Goal: Information Seeking & Learning: Check status

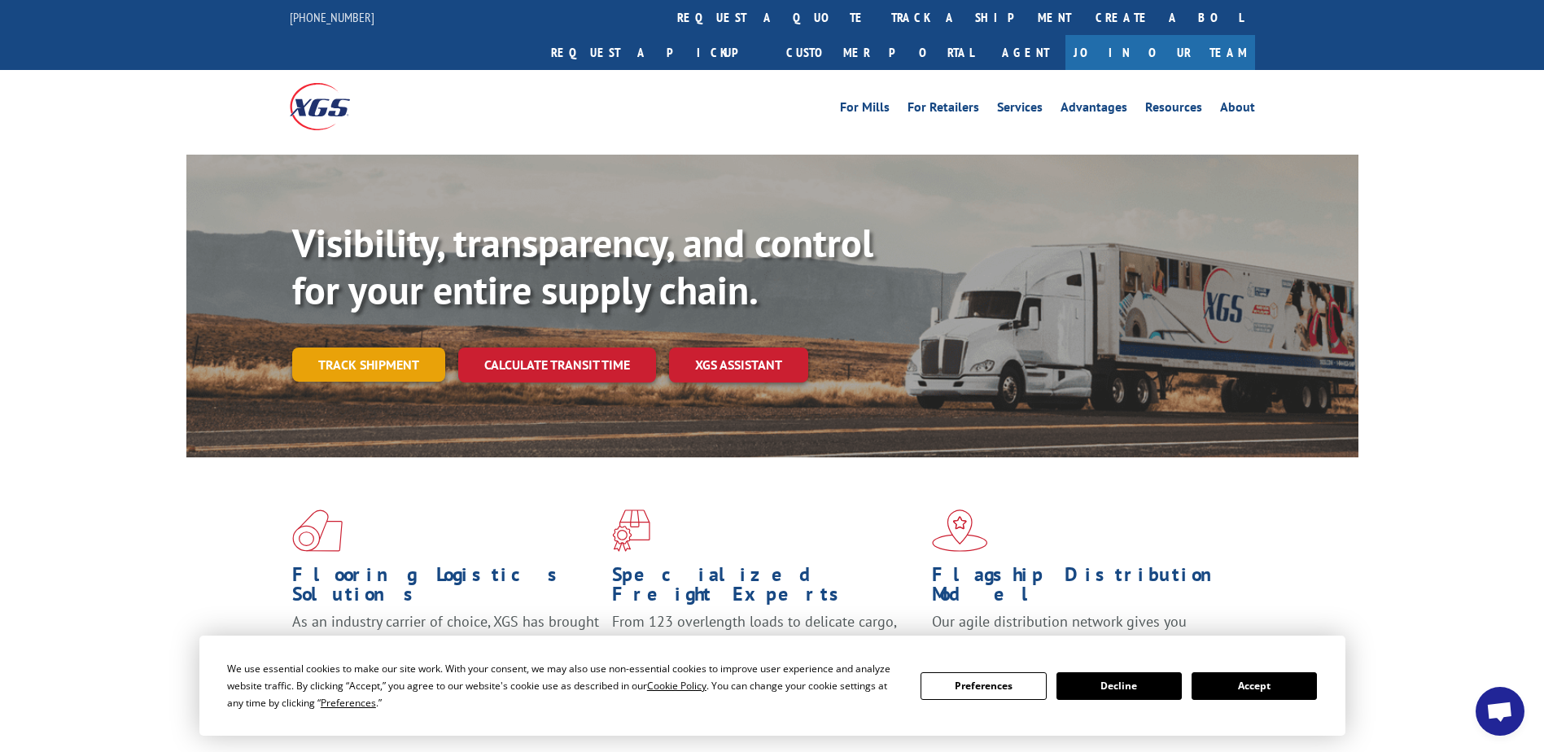
click at [374, 348] on link "Track shipment" at bounding box center [368, 365] width 153 height 34
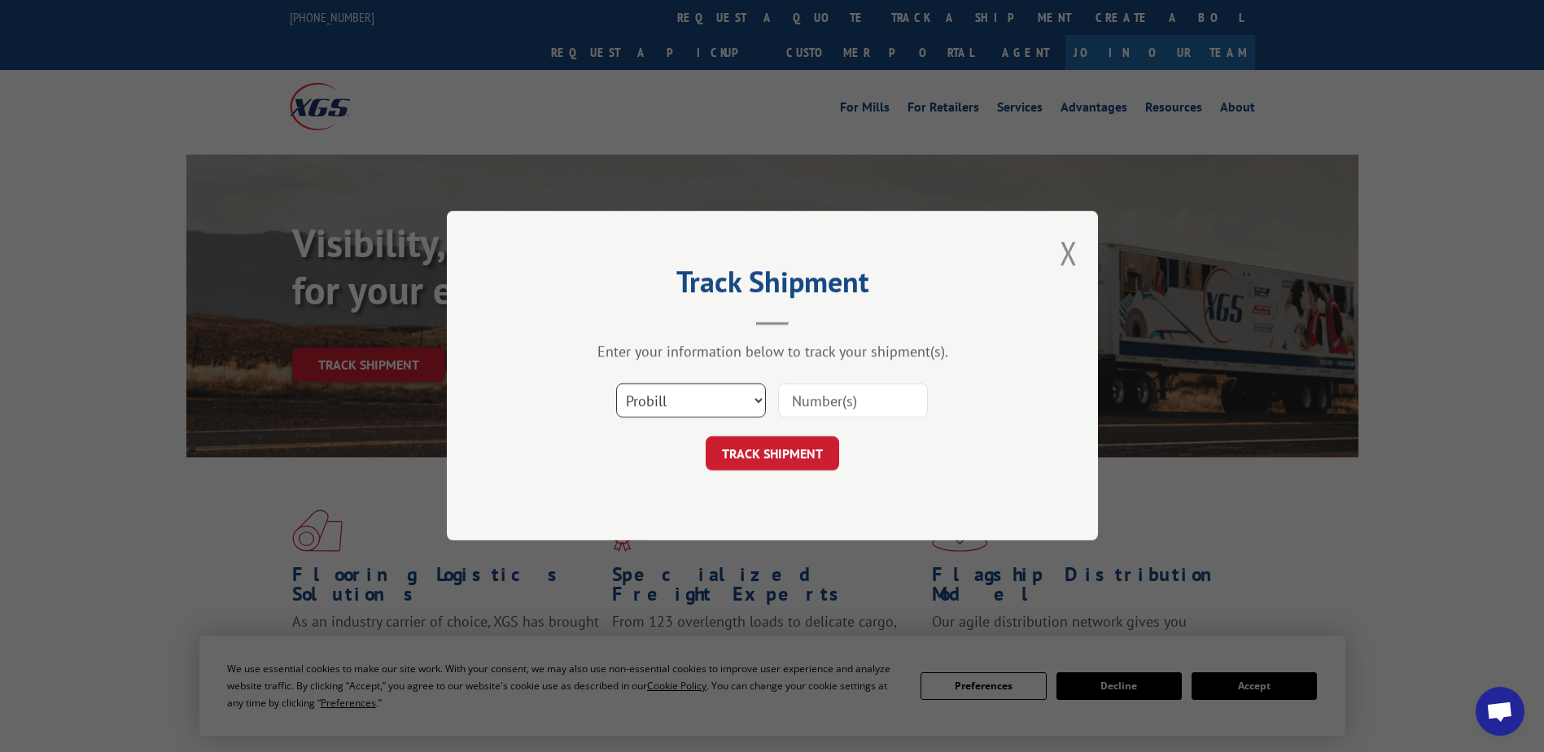
click at [716, 409] on select "Select category... Probill BOL PO" at bounding box center [691, 401] width 150 height 34
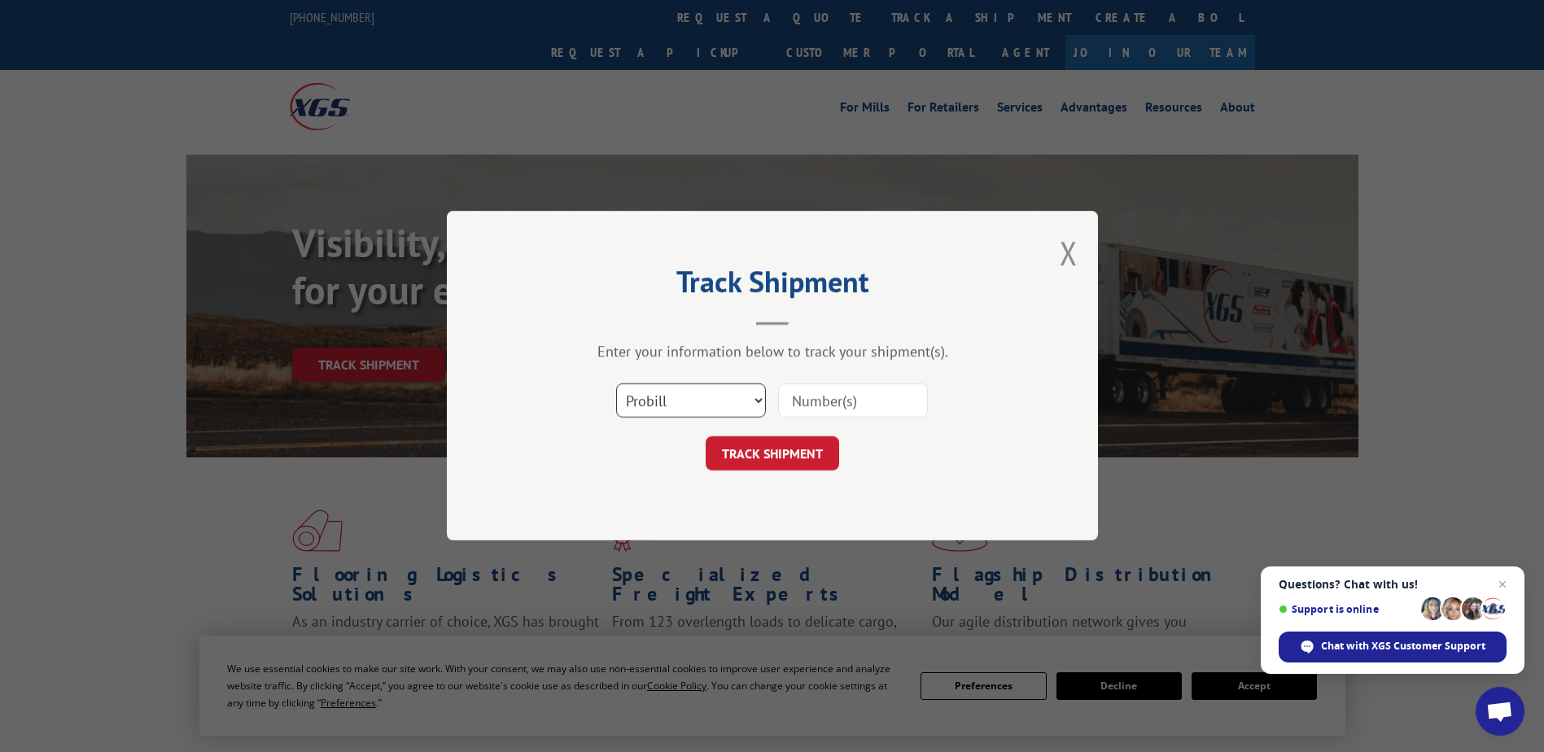
select select "bol"
click at [616, 384] on select "Select category... Probill BOL PO" at bounding box center [691, 401] width 150 height 34
click at [853, 404] on input at bounding box center [853, 401] width 150 height 34
paste input "5309101"
type input "5309101"
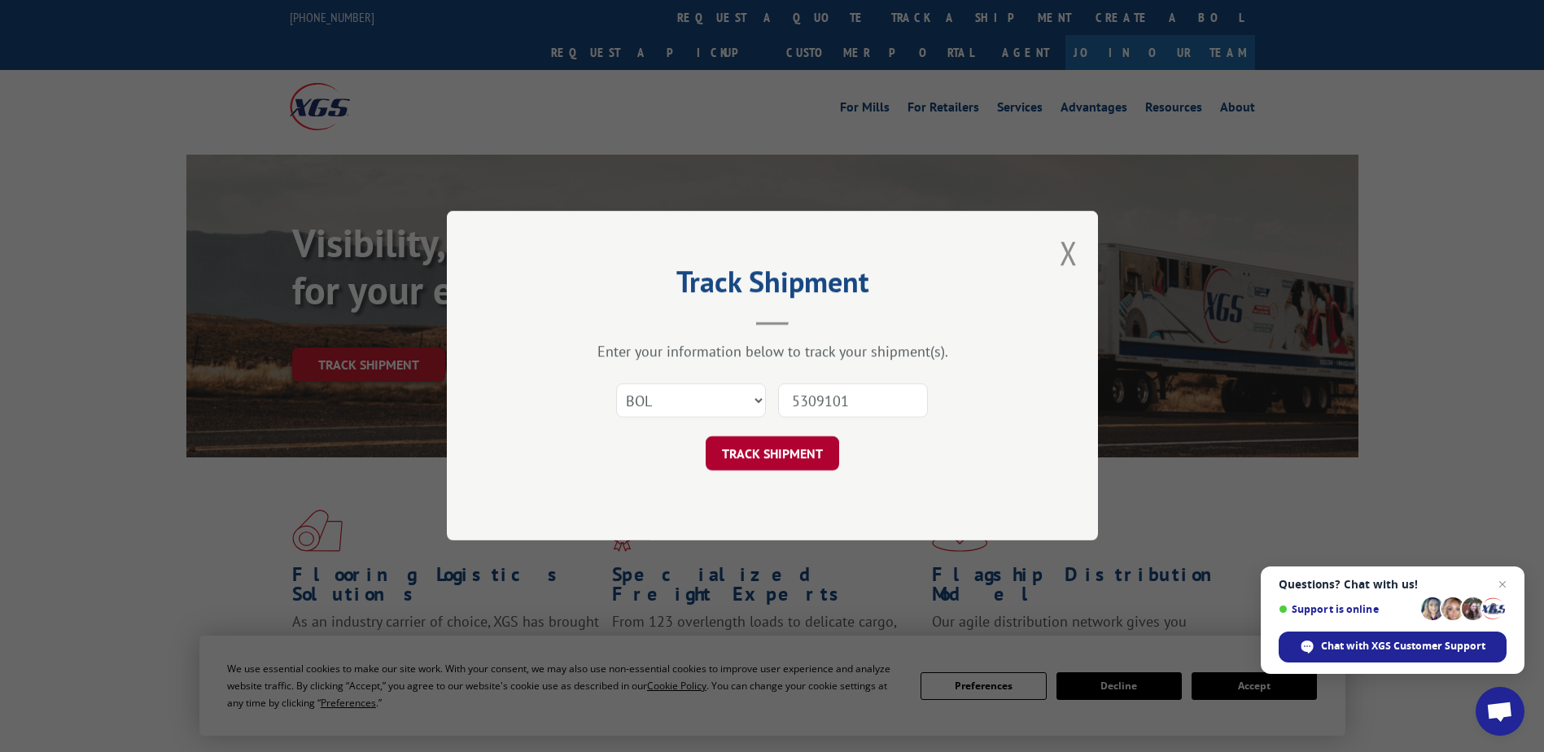
click at [763, 461] on button "TRACK SHIPMENT" at bounding box center [772, 454] width 133 height 34
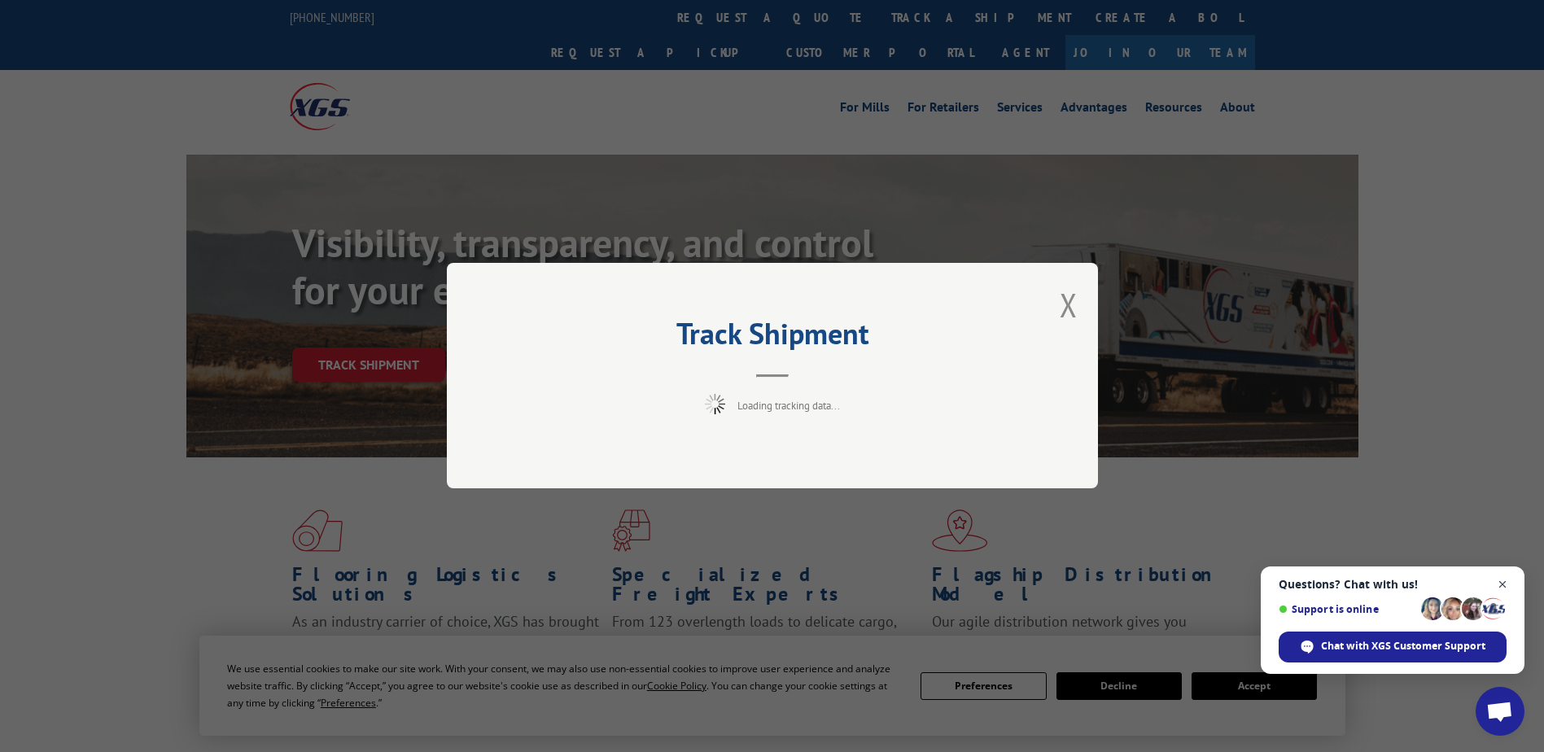
click at [1507, 583] on span "Close chat" at bounding box center [1503, 585] width 20 height 20
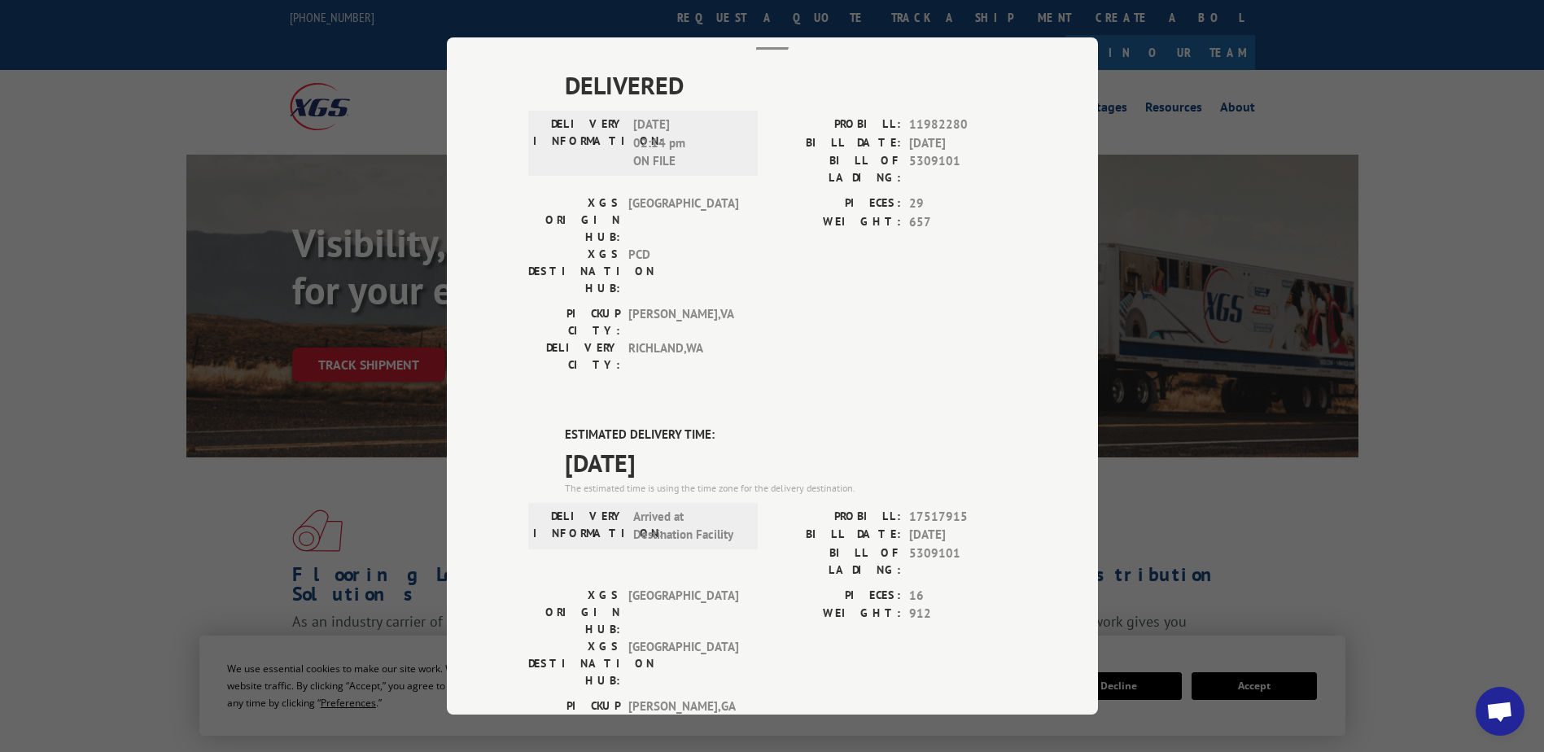
scroll to position [163, 0]
